Goal: Task Accomplishment & Management: Complete application form

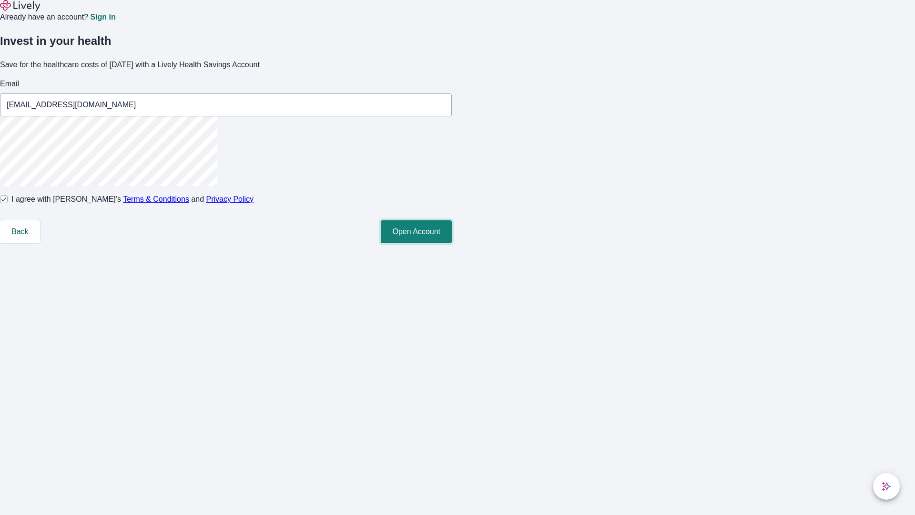
click at [452, 243] on button "Open Account" at bounding box center [416, 231] width 71 height 23
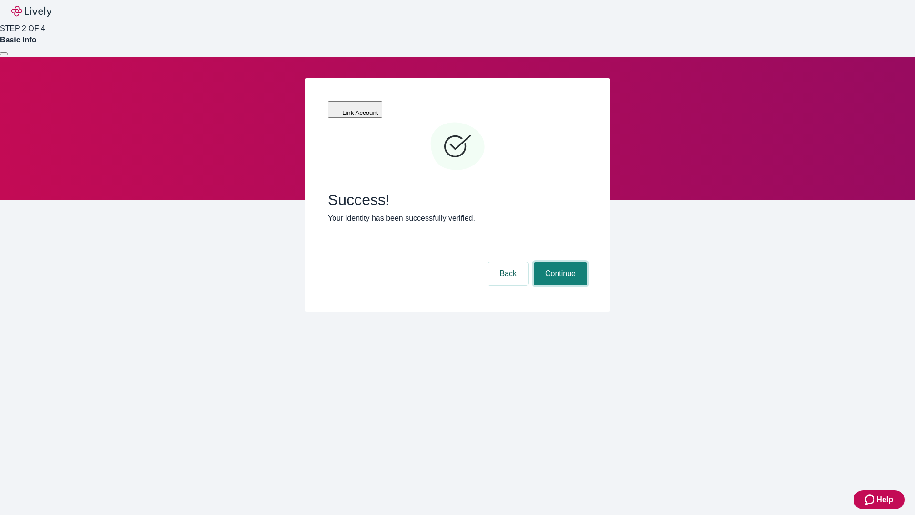
click at [559, 262] on button "Continue" at bounding box center [560, 273] width 53 height 23
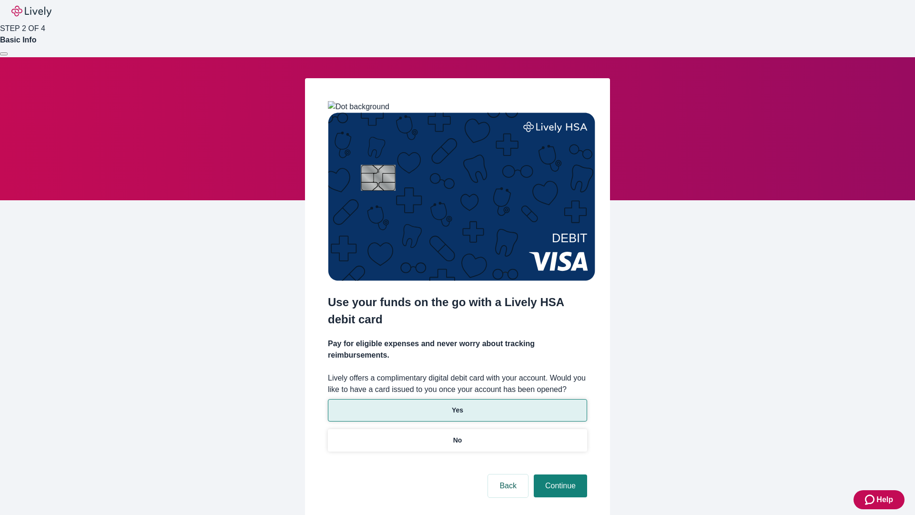
click at [457, 405] on p "Yes" at bounding box center [457, 410] width 11 height 10
click at [559, 474] on button "Continue" at bounding box center [560, 485] width 53 height 23
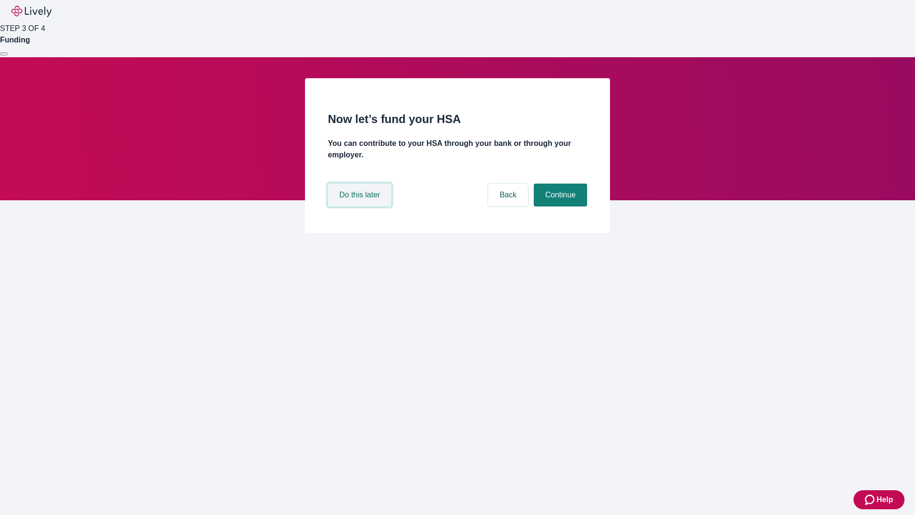
click at [361, 206] on button "Do this later" at bounding box center [359, 195] width 63 height 23
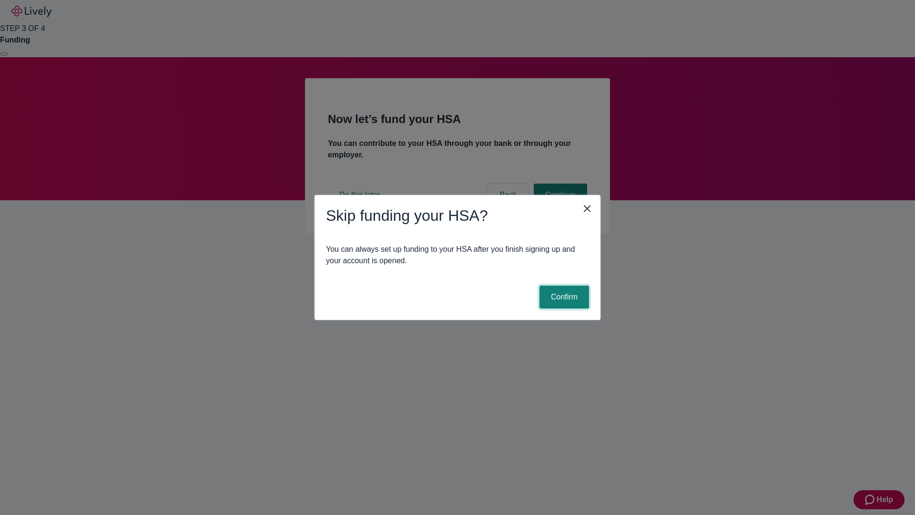
click at [563, 297] on button "Confirm" at bounding box center [565, 297] width 50 height 23
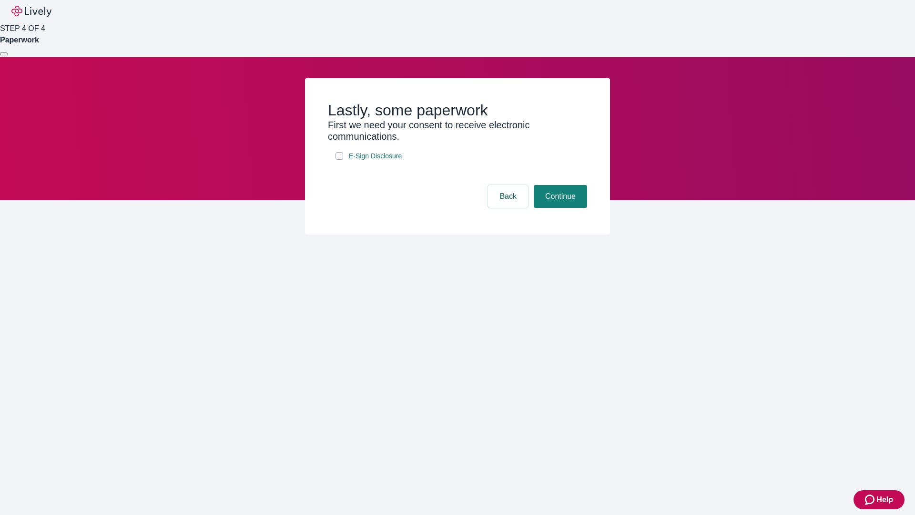
click at [339, 160] on input "E-Sign Disclosure" at bounding box center [340, 156] width 8 height 8
checkbox input "true"
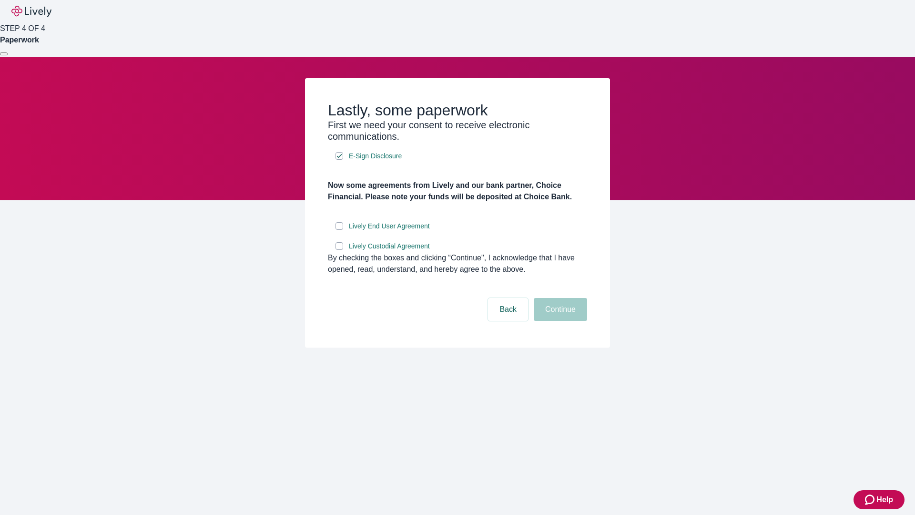
click at [339, 230] on input "Lively End User Agreement" at bounding box center [340, 226] width 8 height 8
checkbox input "true"
click at [339, 250] on input "Lively Custodial Agreement" at bounding box center [340, 246] width 8 height 8
checkbox input "true"
click at [559, 321] on button "Continue" at bounding box center [560, 309] width 53 height 23
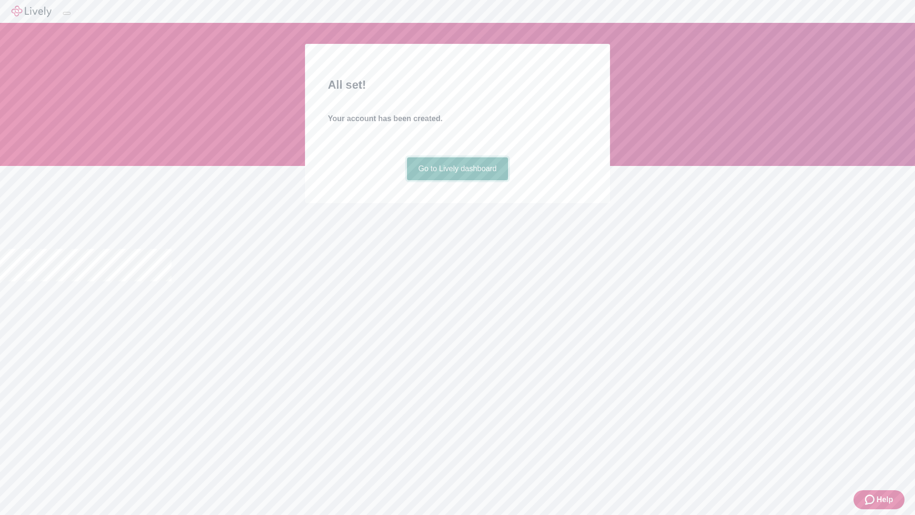
click at [457, 180] on link "Go to Lively dashboard" at bounding box center [458, 168] width 102 height 23
